Goal: Find specific page/section

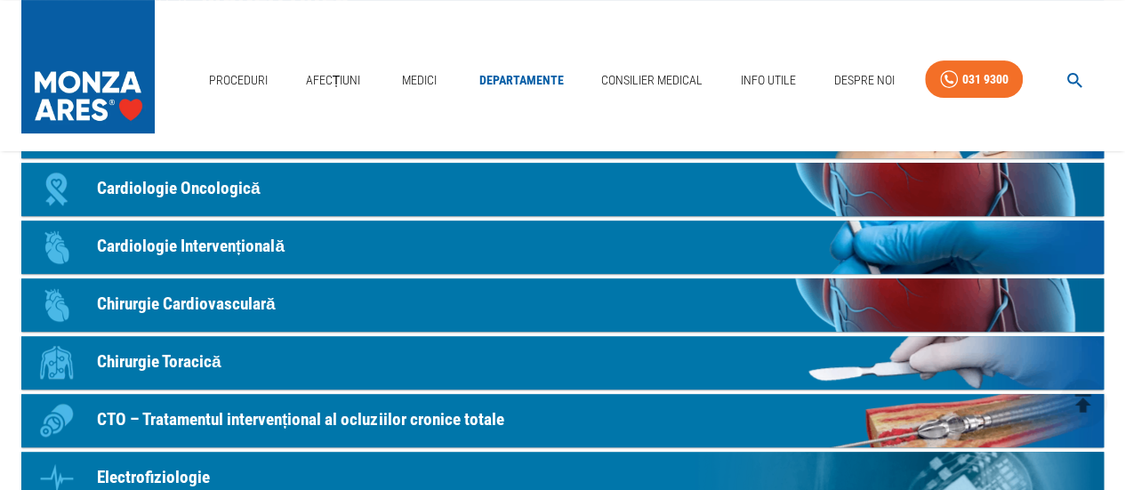
scroll to position [252, 0]
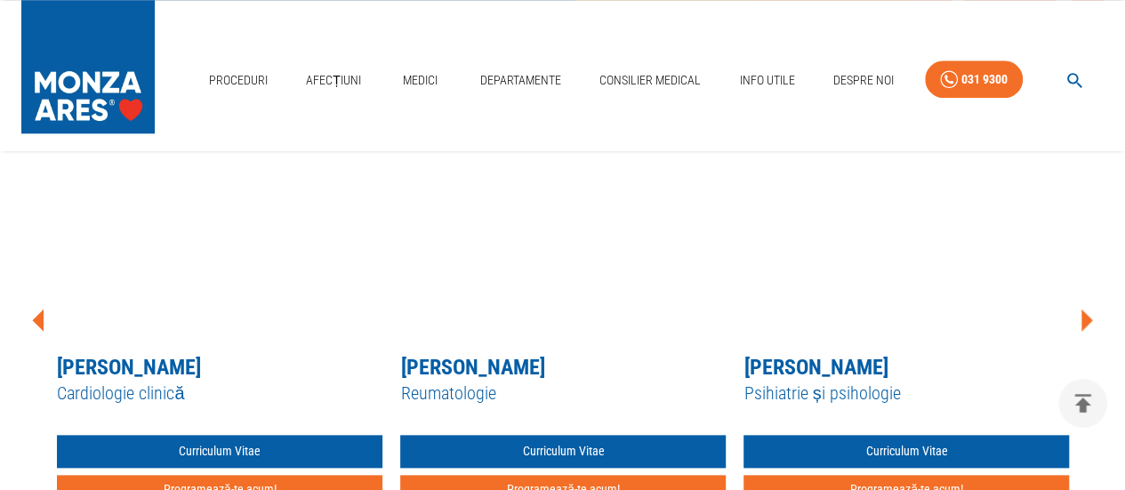
scroll to position [867, 0]
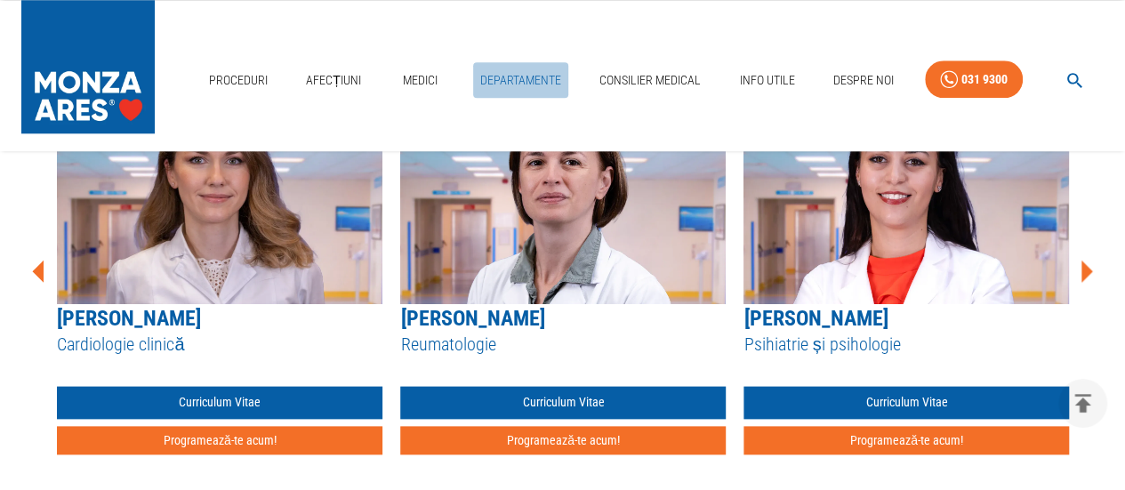
click at [507, 93] on link "Departamente" at bounding box center [520, 80] width 95 height 36
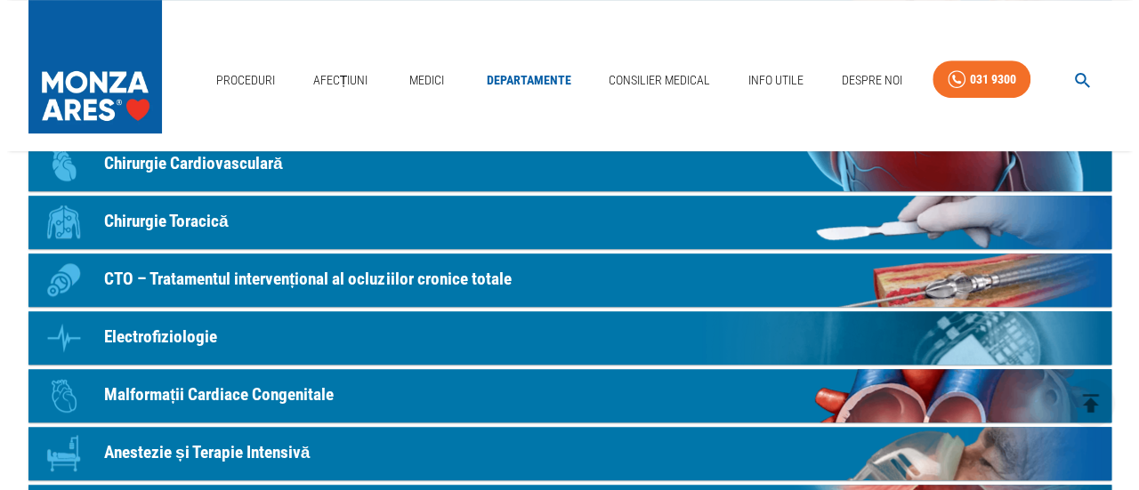
scroll to position [352, 0]
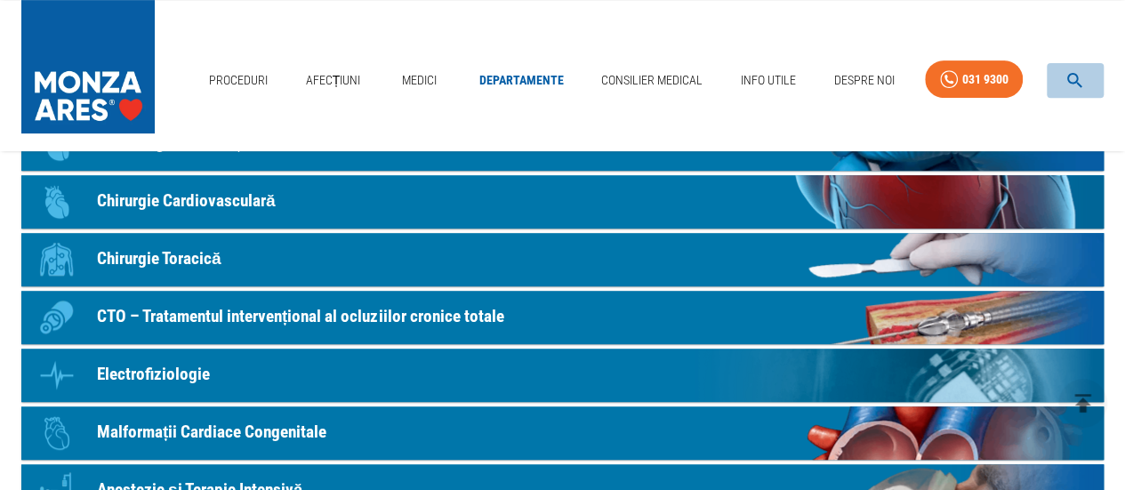
click at [1072, 72] on icon "button" at bounding box center [1075, 80] width 20 height 20
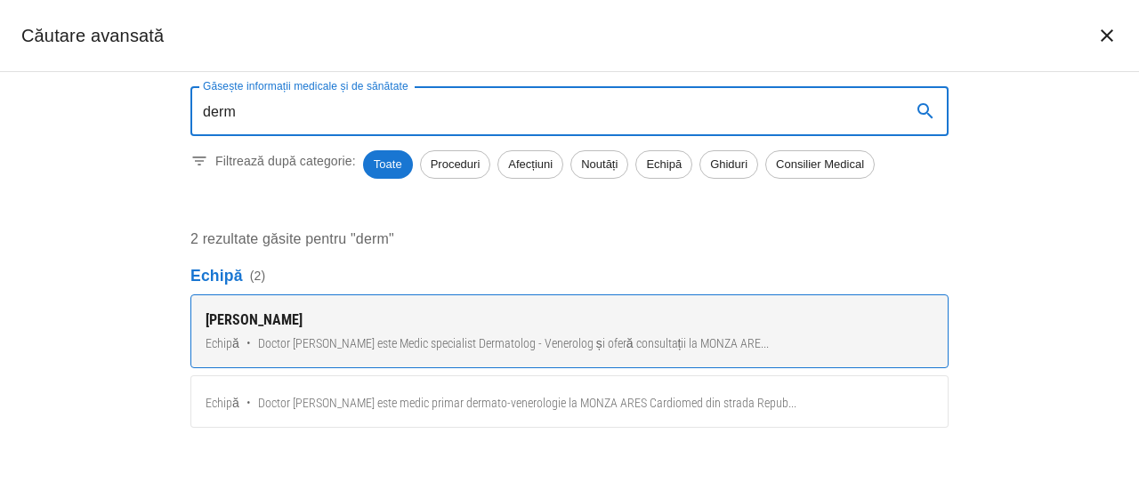
type input "derm"
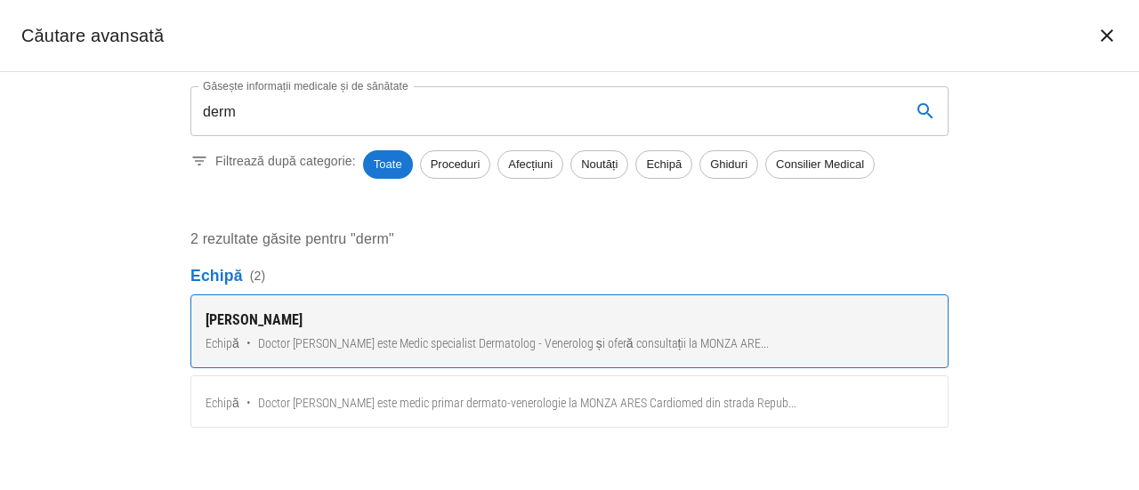
click at [494, 339] on span "Doctor [PERSON_NAME] este Medic specialist Dermatolog - Venerolog și oferă cons…" at bounding box center [514, 344] width 512 height 19
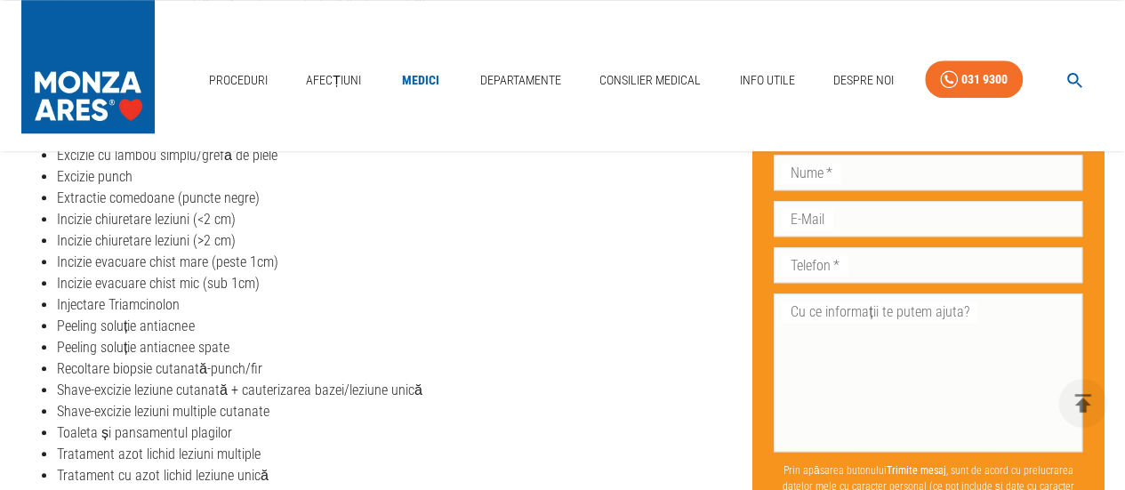
scroll to position [794, 0]
